Goal: Check status

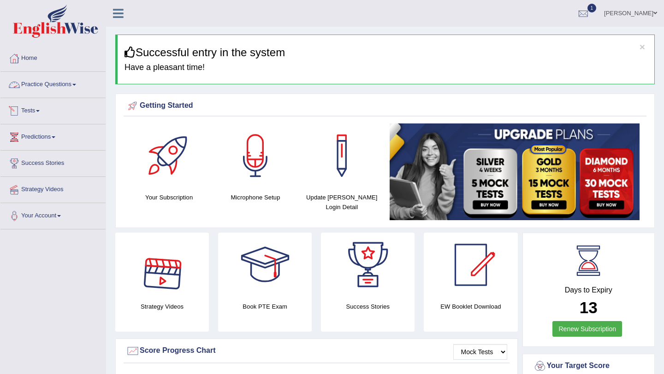
click at [39, 112] on link "Tests" at bounding box center [52, 109] width 105 height 23
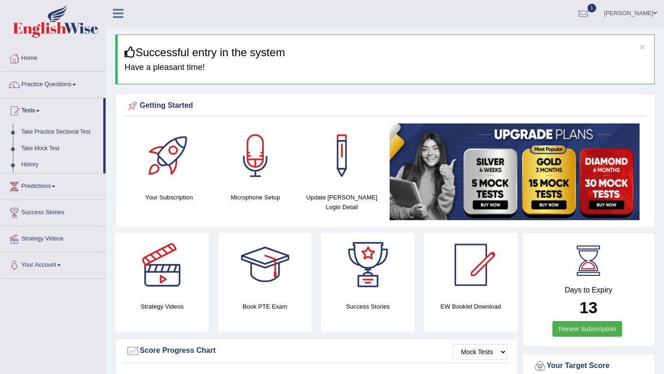
click at [29, 166] on link "History" at bounding box center [60, 165] width 86 height 17
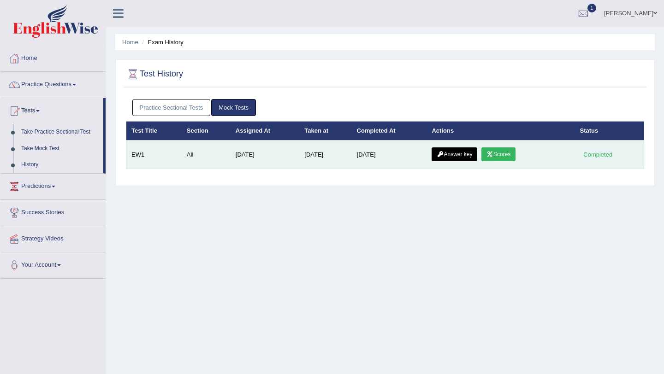
click at [468, 156] on link "Answer key" at bounding box center [455, 155] width 46 height 14
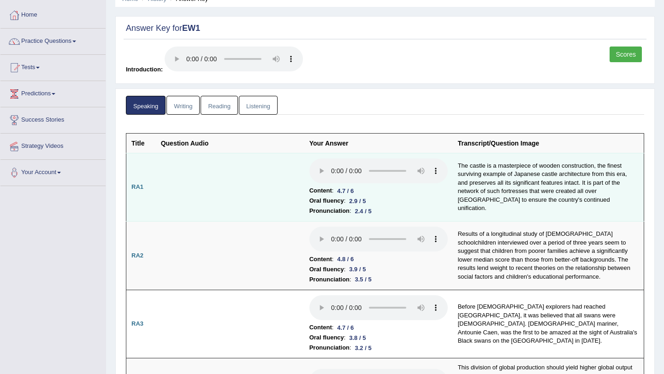
scroll to position [45, 0]
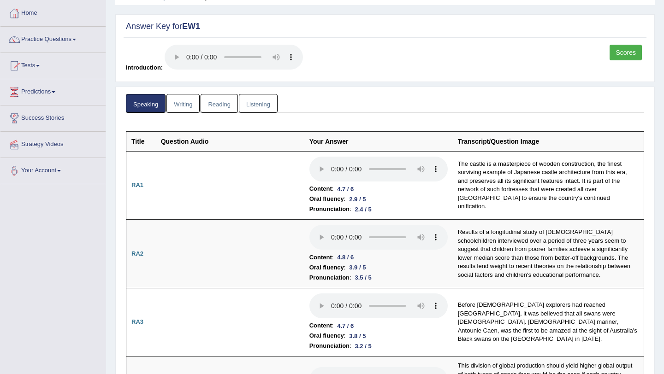
click at [634, 53] on link "Scores" at bounding box center [626, 53] width 32 height 16
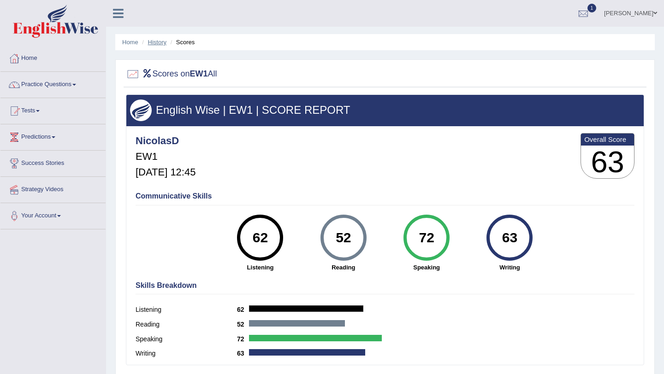
click at [152, 40] on link "History" at bounding box center [157, 42] width 18 height 7
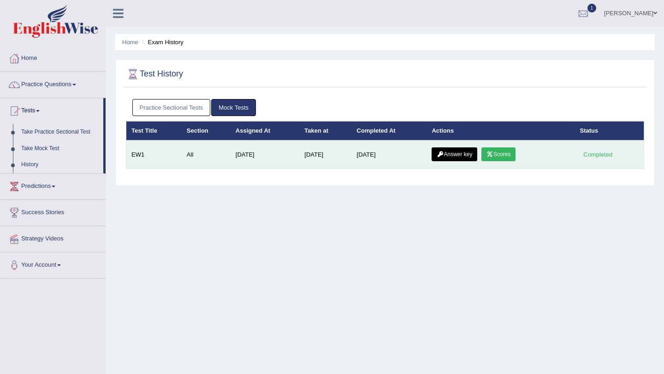
click at [466, 155] on link "Answer key" at bounding box center [455, 155] width 46 height 14
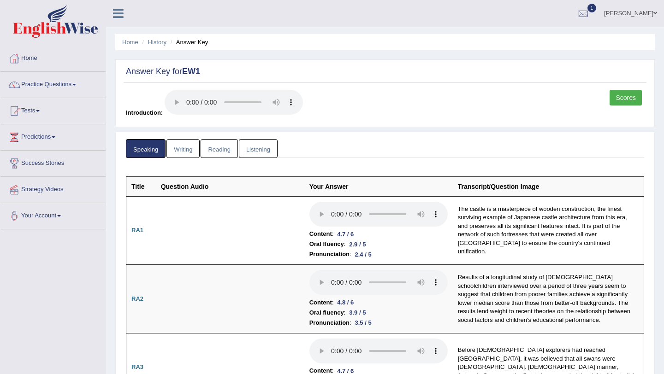
click at [222, 142] on link "Reading" at bounding box center [219, 148] width 37 height 19
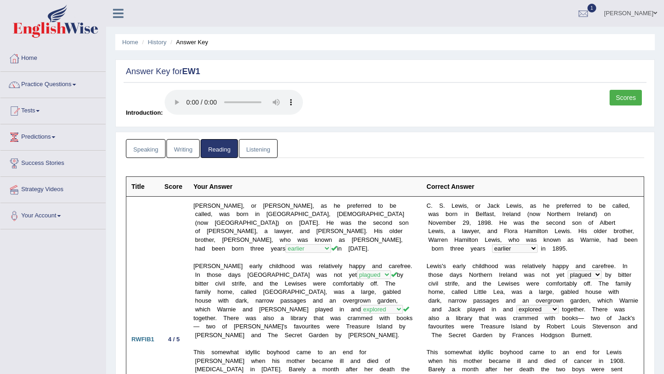
click at [255, 150] on link "Listening" at bounding box center [258, 148] width 39 height 19
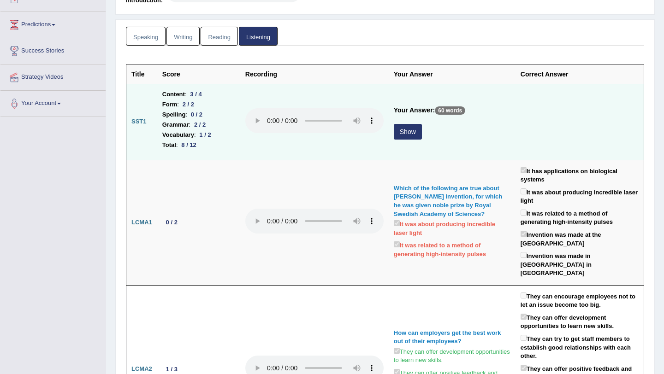
scroll to position [113, 0]
click at [404, 130] on button "Show" at bounding box center [408, 132] width 28 height 16
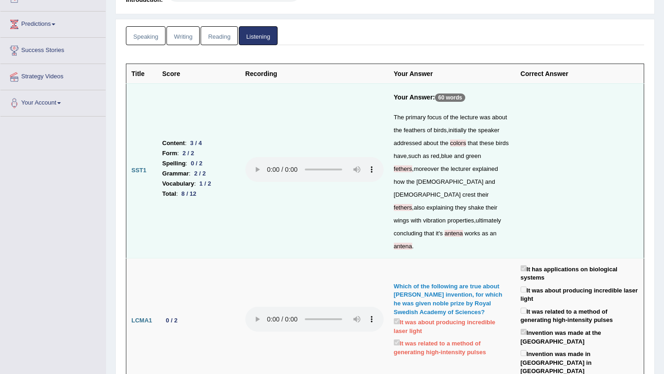
click at [459, 143] on span "colors" at bounding box center [458, 143] width 16 height 7
drag, startPoint x: 468, startPoint y: 144, endPoint x: 446, endPoint y: 145, distance: 21.7
click at [446, 145] on div "The primary focus of the lecture was about the feathers of birds , initially th…" at bounding box center [452, 182] width 117 height 142
click at [570, 148] on td at bounding box center [579, 170] width 129 height 175
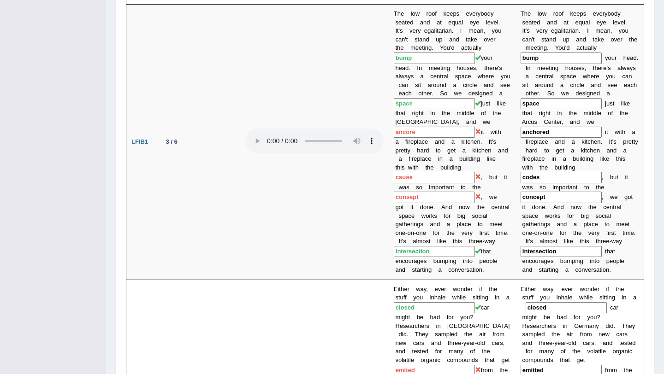
scroll to position [0, 0]
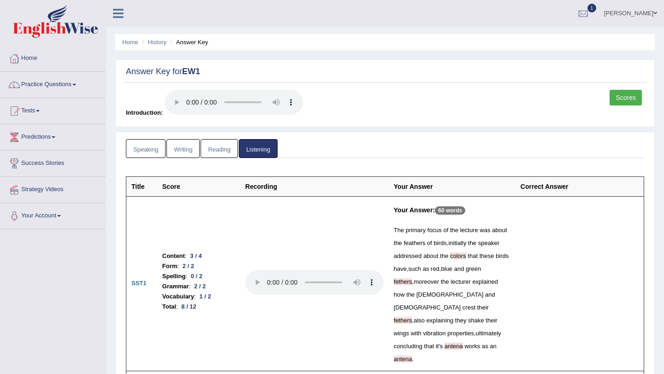
click at [629, 96] on link "Scores" at bounding box center [626, 98] width 32 height 16
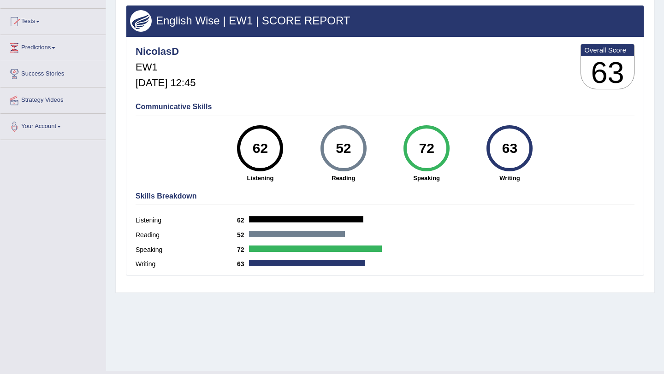
scroll to position [91, 0]
